Goal: Navigation & Orientation: Find specific page/section

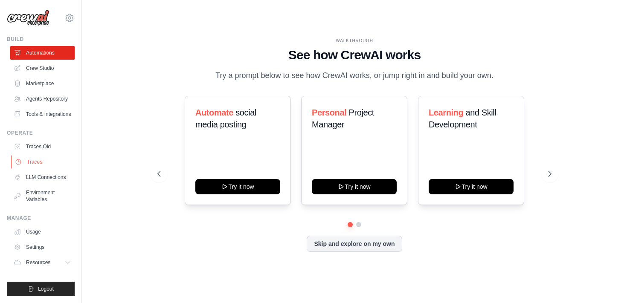
click at [34, 169] on link "Traces" at bounding box center [43, 162] width 64 height 14
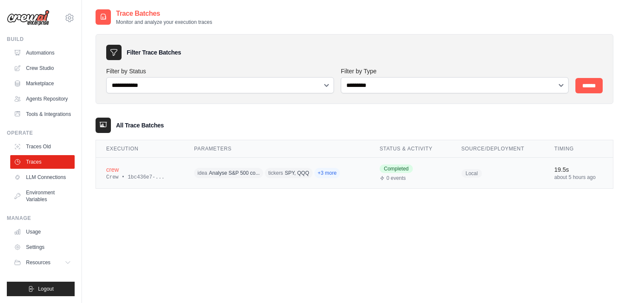
click at [165, 172] on div "crew" at bounding box center [139, 170] width 67 height 9
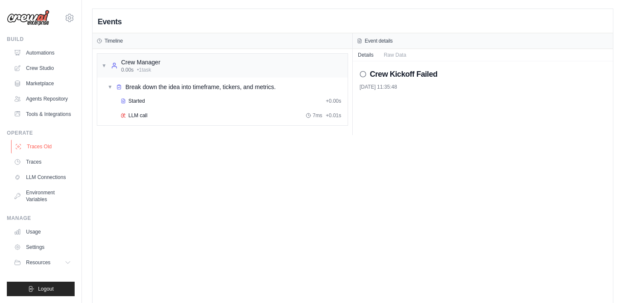
click at [41, 146] on link "Traces Old" at bounding box center [43, 147] width 64 height 14
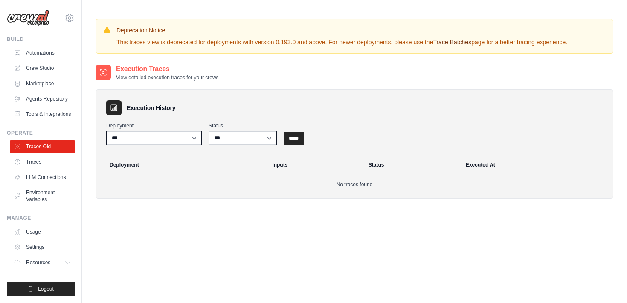
click at [458, 43] on link "Trace Batches" at bounding box center [452, 42] width 38 height 7
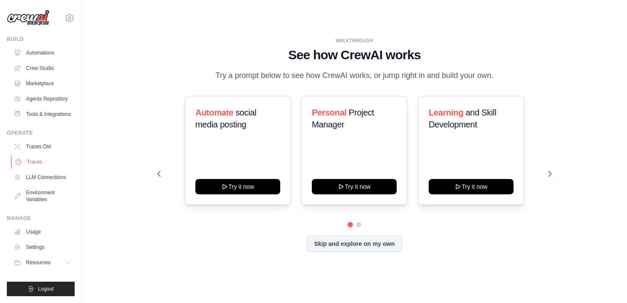
click at [38, 165] on link "Traces" at bounding box center [43, 162] width 64 height 14
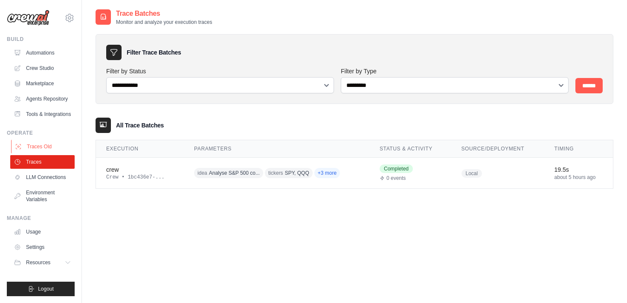
click at [50, 148] on link "Traces Old" at bounding box center [43, 147] width 64 height 14
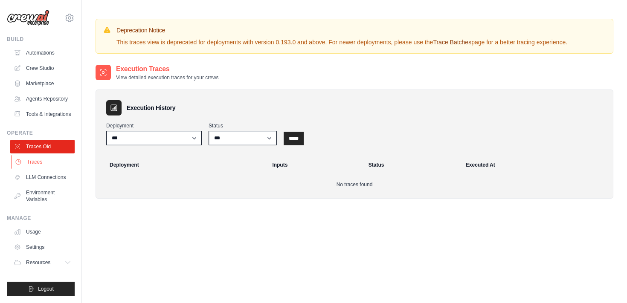
click at [47, 162] on link "Traces" at bounding box center [43, 162] width 64 height 14
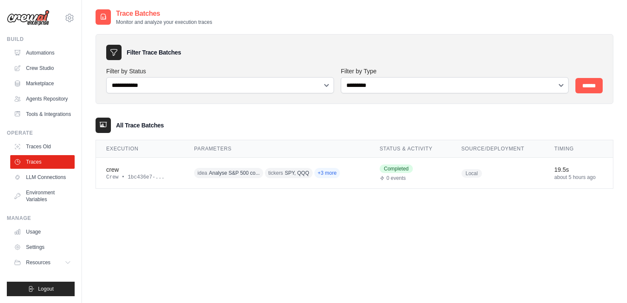
scroll to position [17, 0]
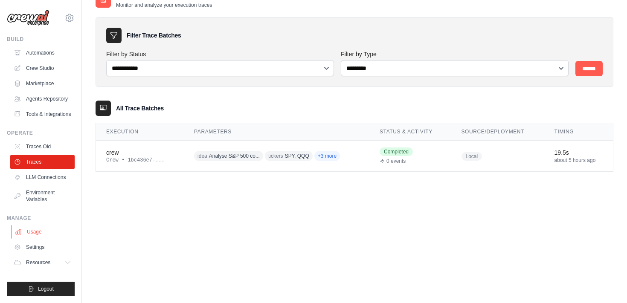
click at [45, 229] on link "Usage" at bounding box center [43, 232] width 64 height 14
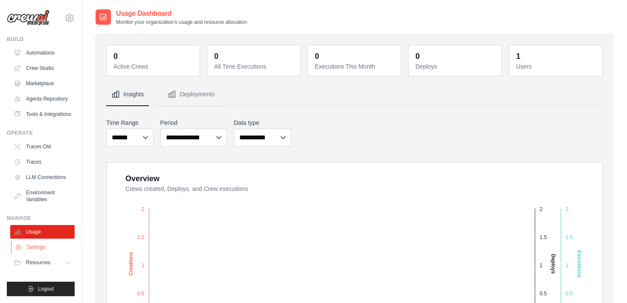
click at [45, 245] on link "Settings" at bounding box center [43, 248] width 64 height 14
